Goal: Task Accomplishment & Management: Manage account settings

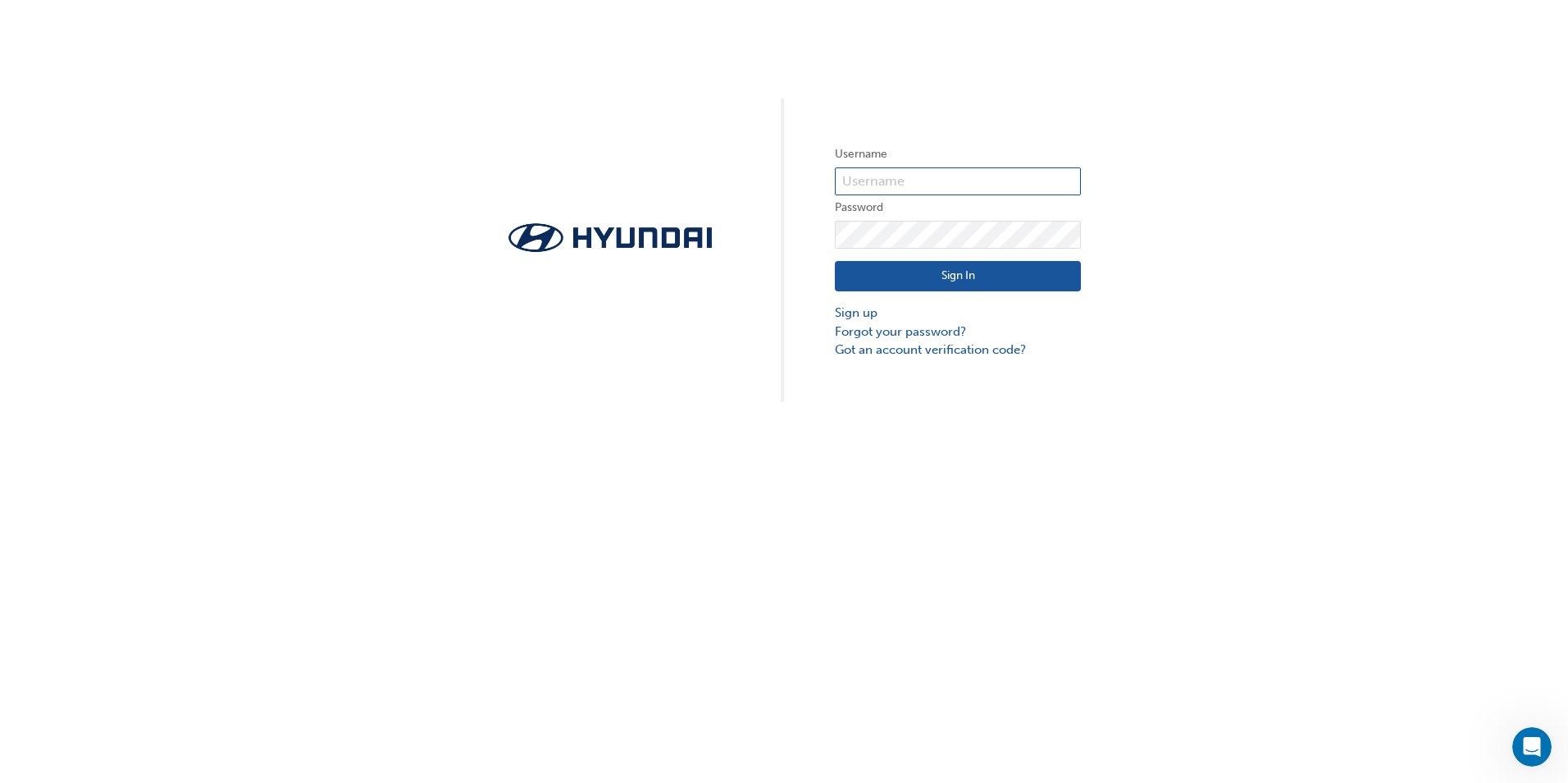
click at [867, 183] on input "text" at bounding box center [958, 182] width 246 height 28
type input "16260"
click at [957, 275] on button "Sign In" at bounding box center [958, 277] width 246 height 32
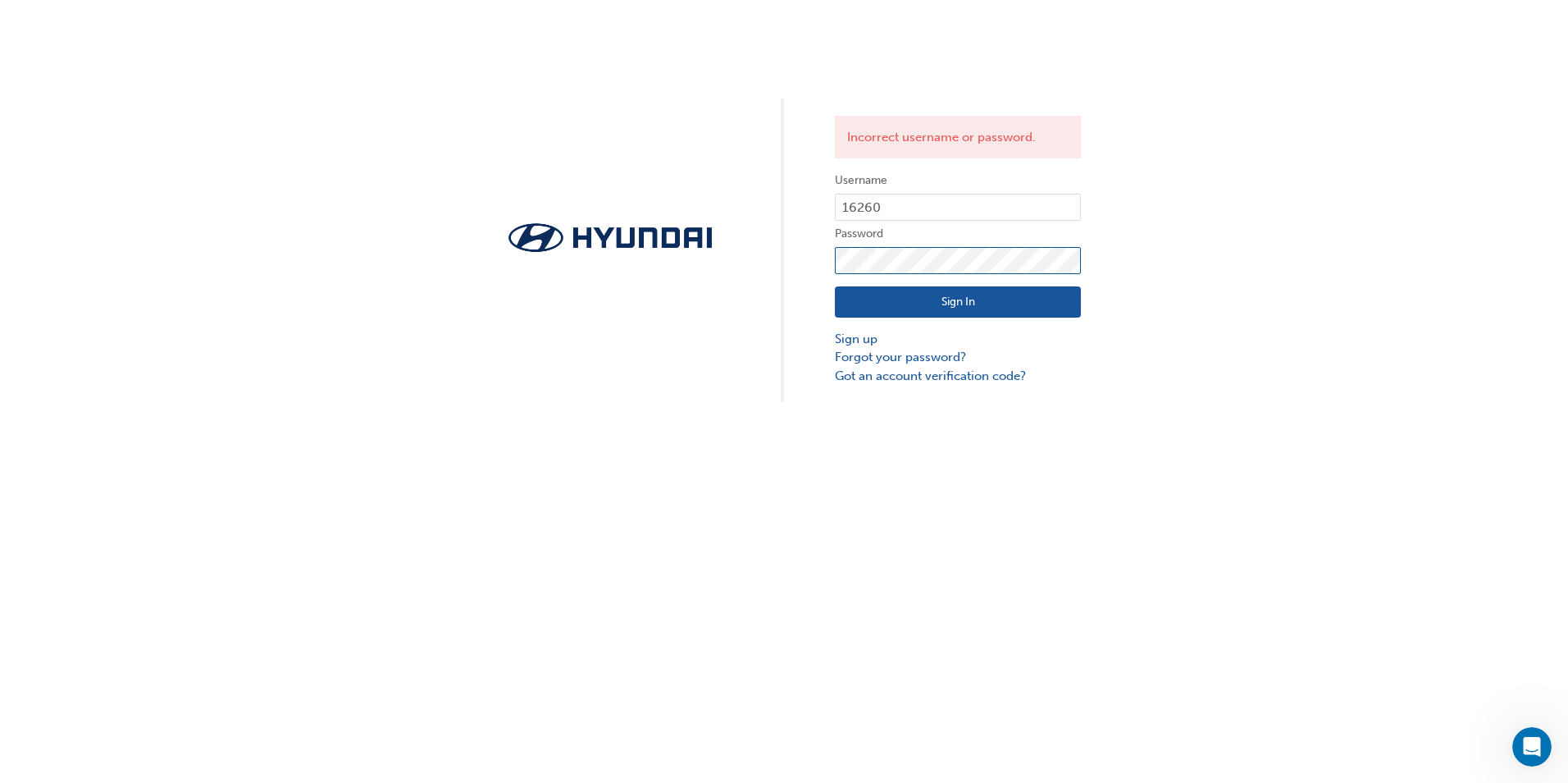
click button "Sign In" at bounding box center [958, 302] width 246 height 32
